Goal: Navigation & Orientation: Find specific page/section

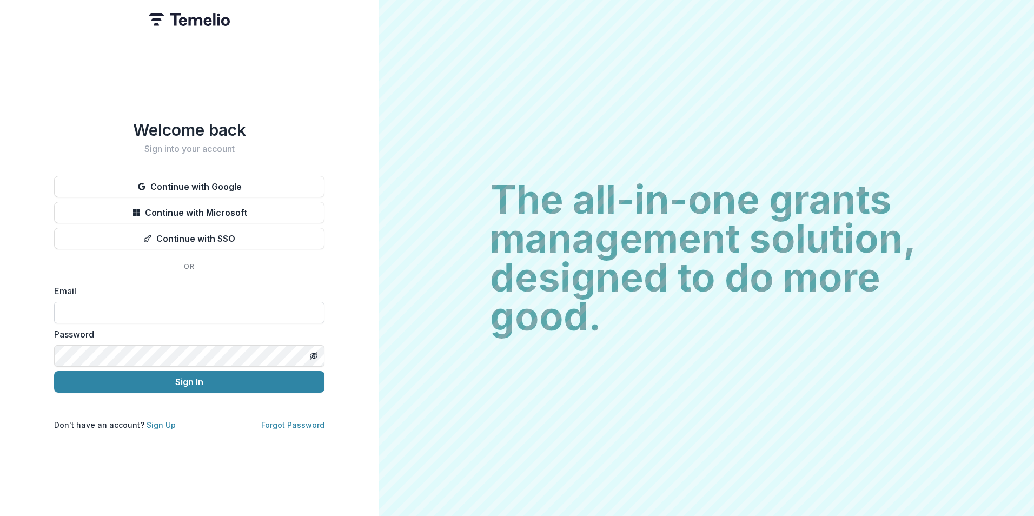
click at [134, 305] on input at bounding box center [189, 313] width 270 height 22
type input "**********"
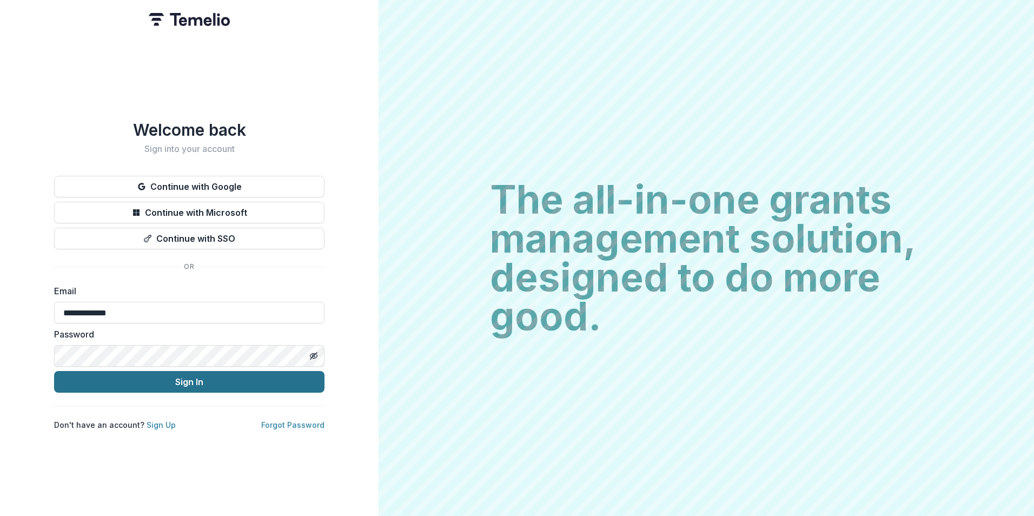
click at [54, 371] on button "Sign In" at bounding box center [189, 382] width 270 height 22
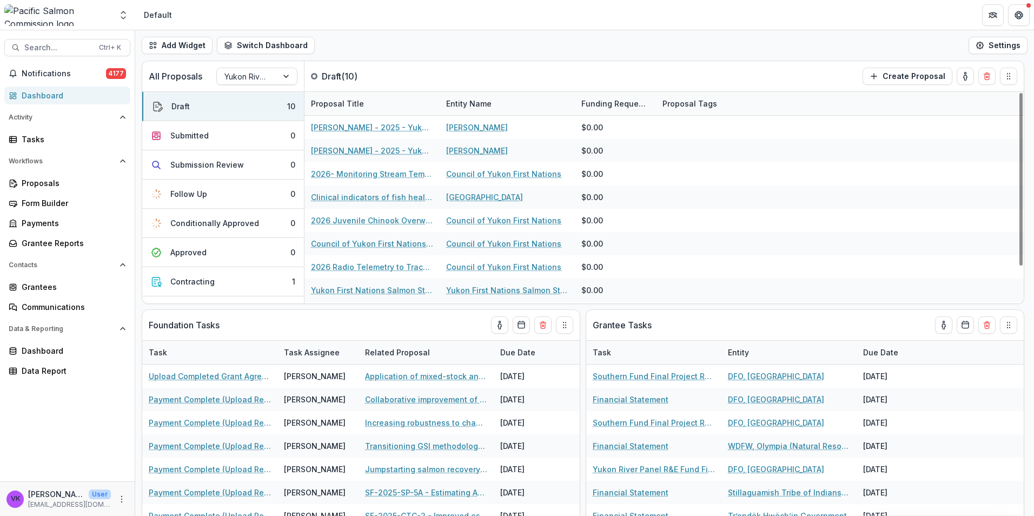
click at [721, 66] on div "All Proposals Yukon River Panel R&E Fund Draft ( 10 ) Create Proposal" at bounding box center [560, 76] width 836 height 30
drag, startPoint x: 715, startPoint y: 74, endPoint x: 772, endPoint y: 22, distance: 77.3
click at [714, 74] on div "All Proposals Yukon River Panel R&E Fund Draft ( 10 ) Create Proposal" at bounding box center [560, 76] width 836 height 30
